Goal: Task Accomplishment & Management: Complete application form

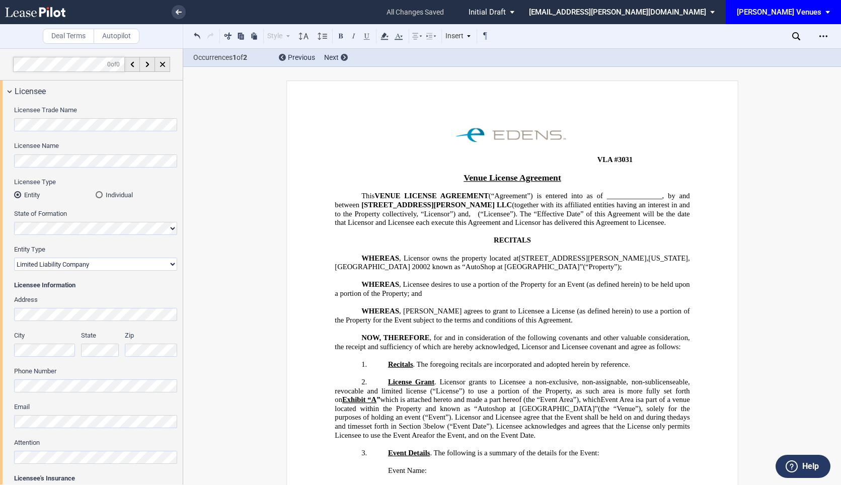
select select "limited liability company"
select select "7"
select select "pm"
select select "11"
select select "pm"
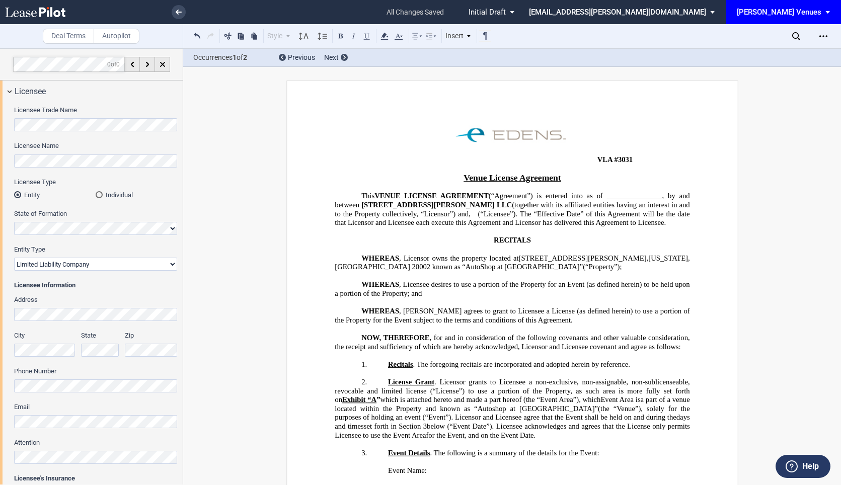
select select "7"
select select "pm"
select select "11"
select select "pm"
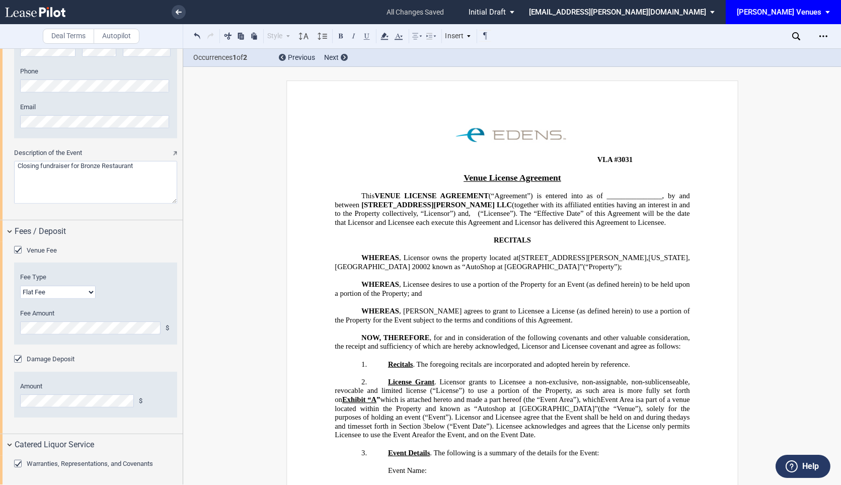
scroll to position [1, 0]
click at [179, 12] on use at bounding box center [179, 12] width 6 height 5
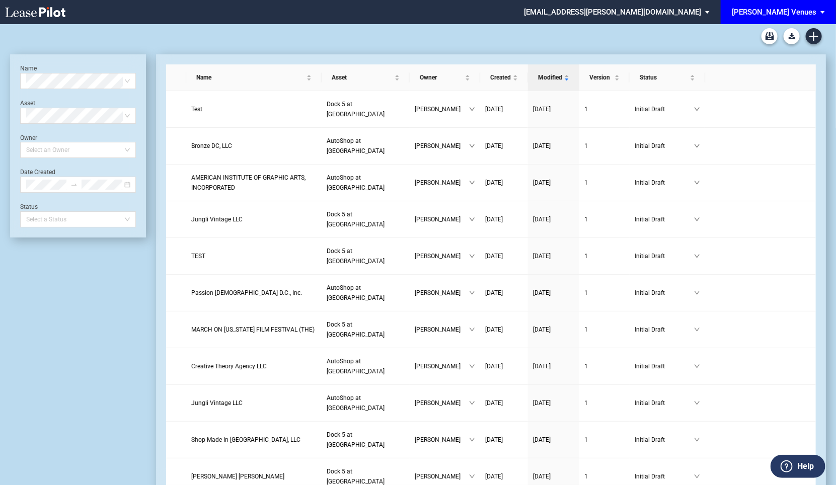
click at [812, 13] on div "[PERSON_NAME] Venues" at bounding box center [774, 12] width 85 height 9
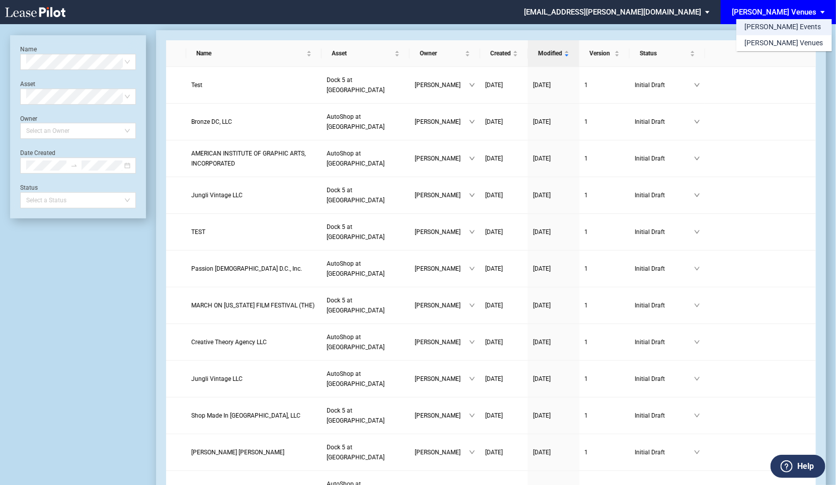
click at [781, 24] on div "[PERSON_NAME] Events" at bounding box center [783, 27] width 77 height 10
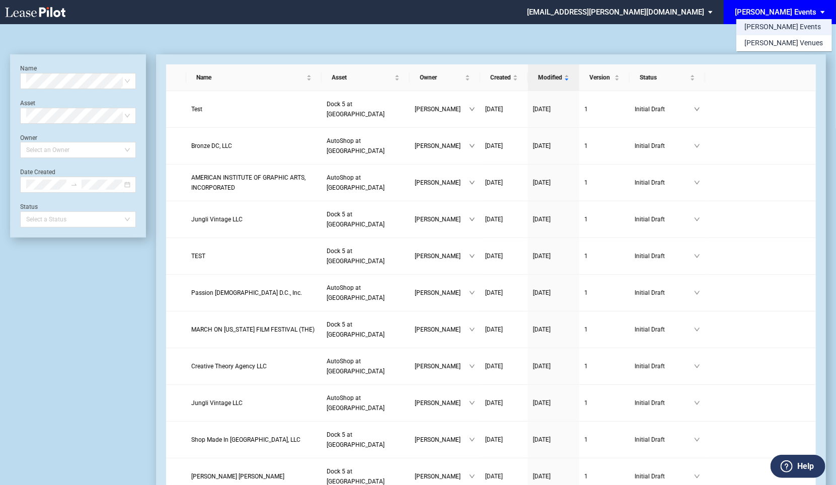
scroll to position [24, 0]
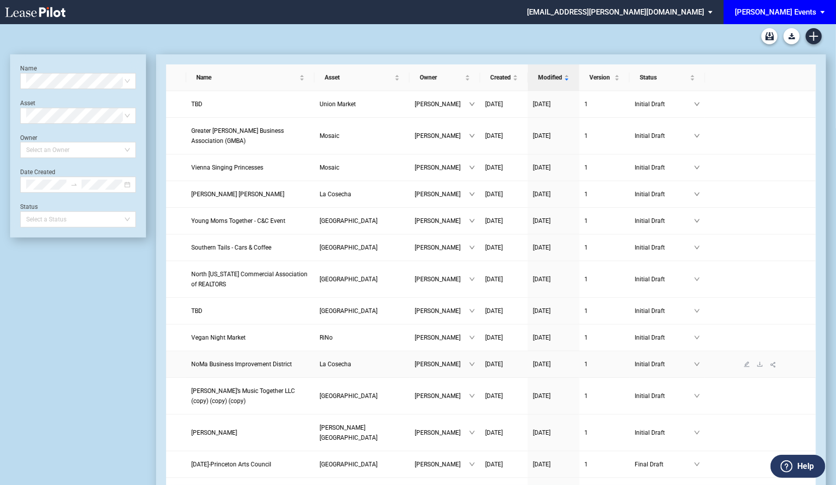
click at [231, 367] on link "NoMa Business Improvement District" at bounding box center [250, 364] width 118 height 10
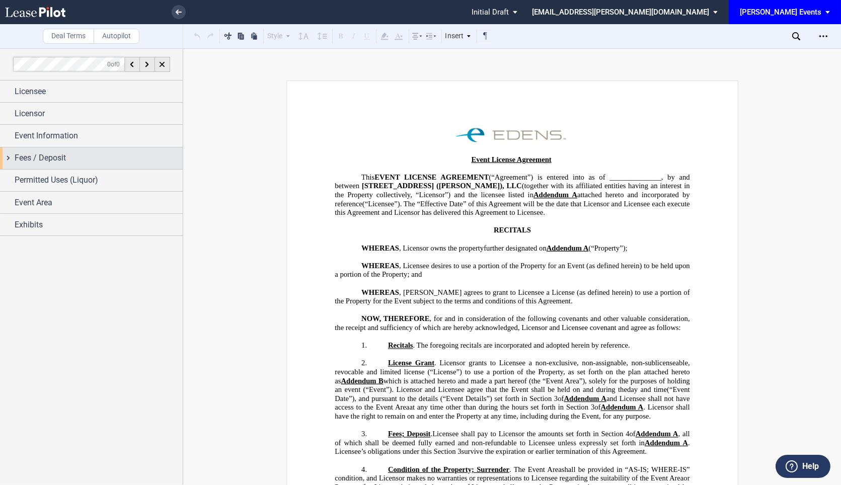
click at [59, 159] on span "Fees / Deposit" at bounding box center [40, 158] width 51 height 12
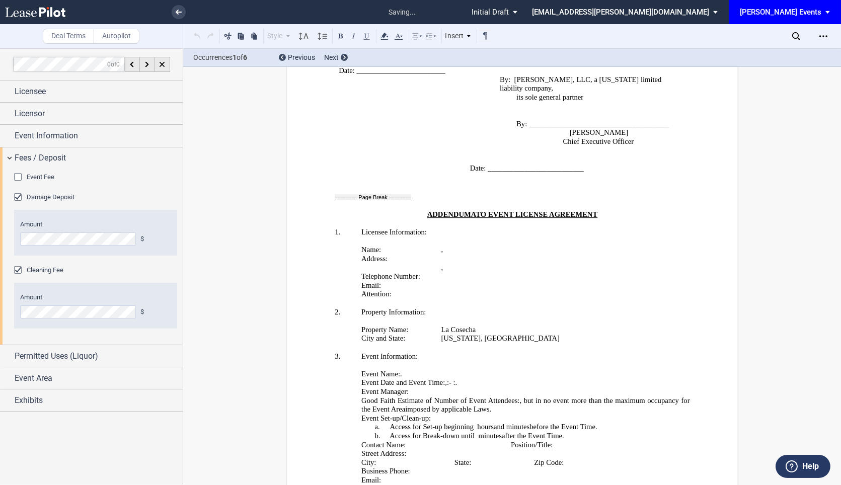
scroll to position [2235, 0]
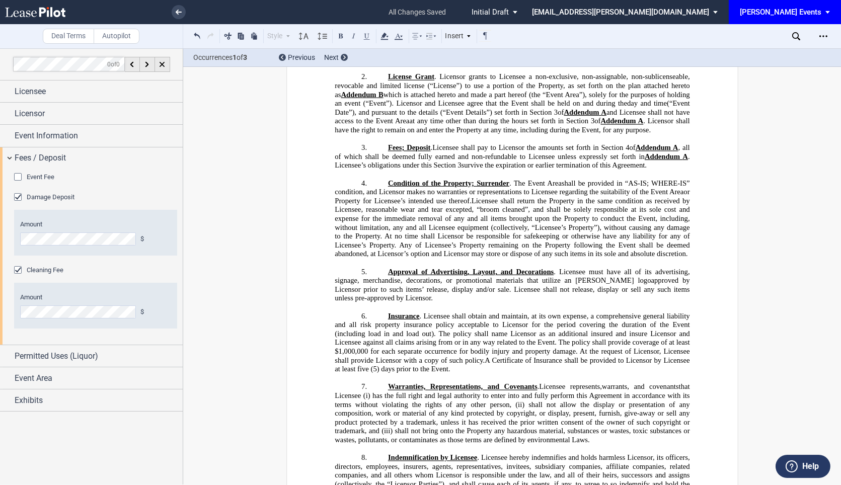
scroll to position [0, 0]
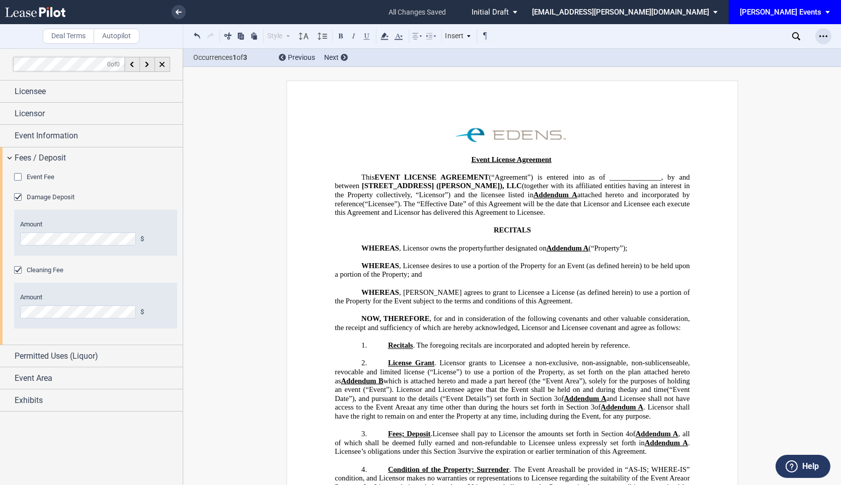
click at [820, 34] on icon "Open Lease options menu" at bounding box center [824, 36] width 8 height 8
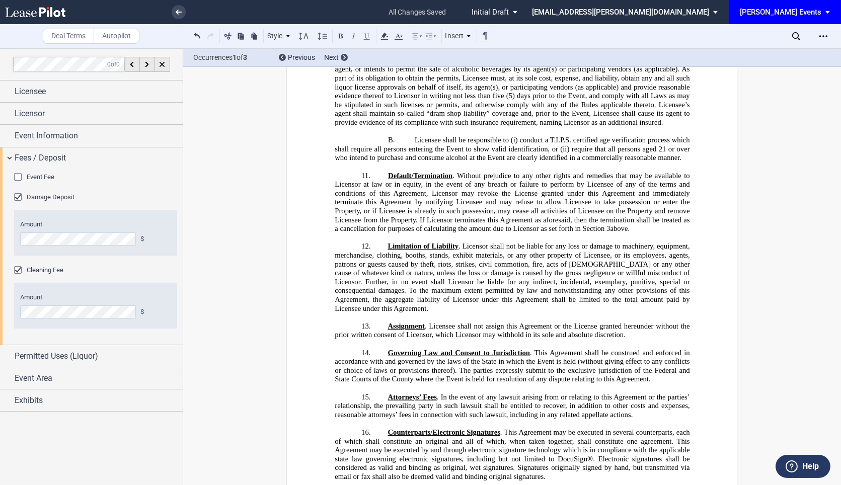
scroll to position [484, 0]
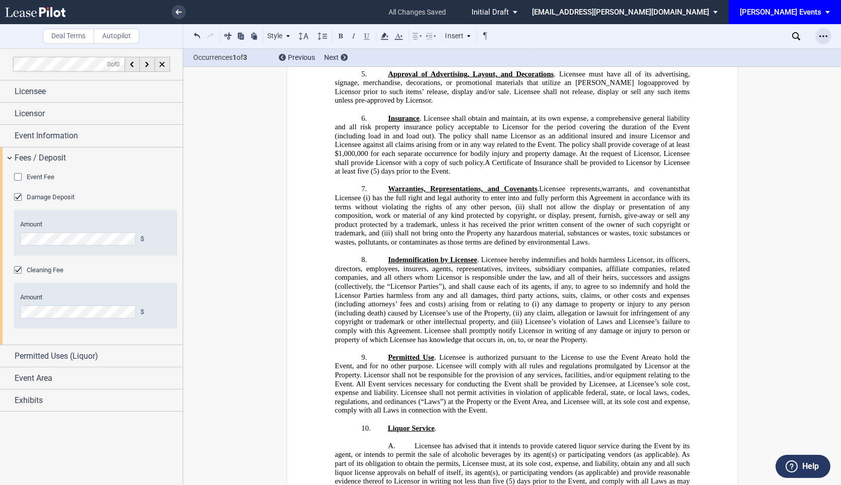
click at [821, 39] on icon "Open Lease options menu" at bounding box center [824, 36] width 8 height 8
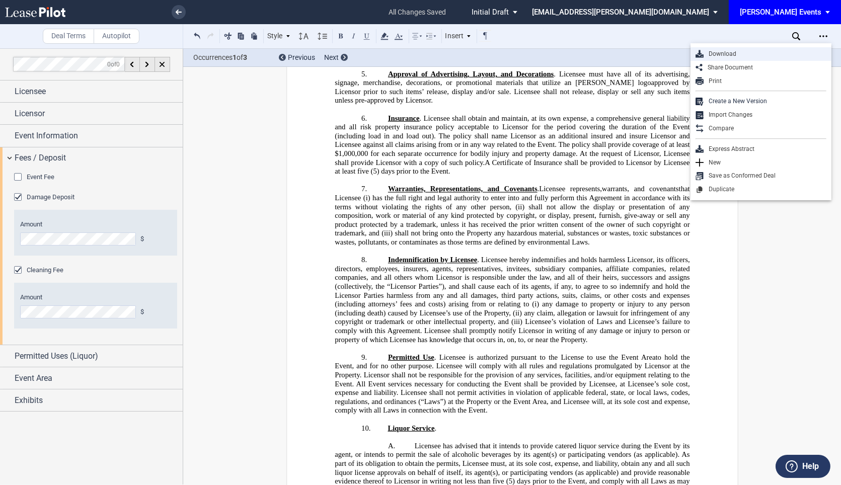
click at [746, 56] on div "Download" at bounding box center [765, 54] width 123 height 9
